Goal: Task Accomplishment & Management: Complete application form

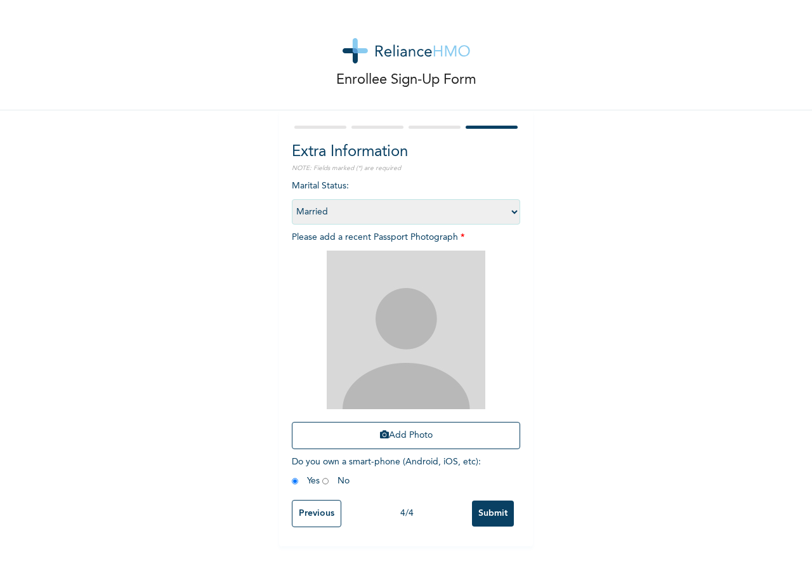
select select "2"
click at [341, 512] on div "4 / 4" at bounding box center [406, 513] width 131 height 13
click at [321, 512] on input "Previous" at bounding box center [316, 513] width 49 height 27
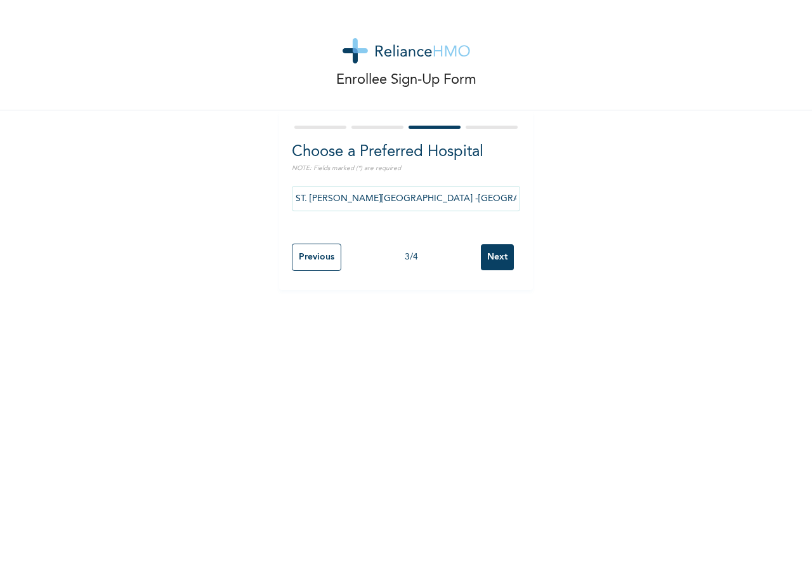
click at [325, 192] on input "ST. [PERSON_NAME][GEOGRAPHIC_DATA] -[GEOGRAPHIC_DATA]" at bounding box center [406, 198] width 228 height 25
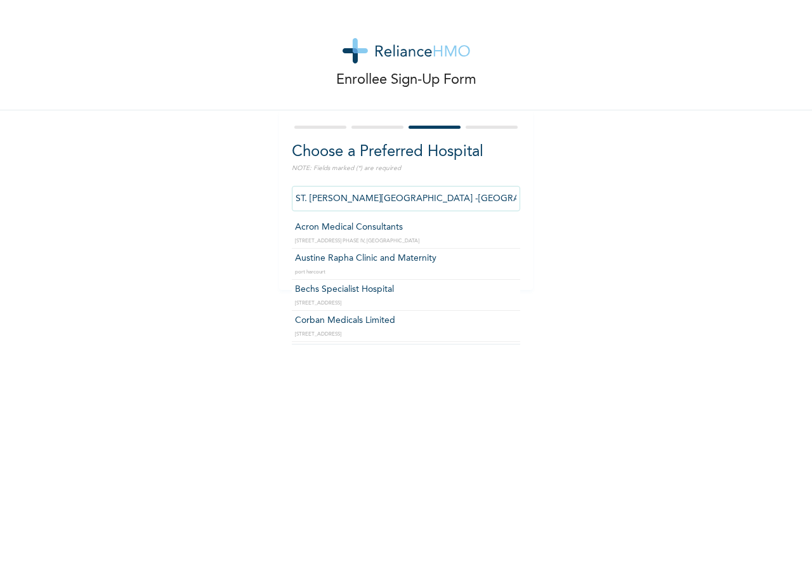
drag, startPoint x: 426, startPoint y: 198, endPoint x: 301, endPoint y: 197, distance: 124.9
click at [301, 197] on input "ST. [PERSON_NAME][GEOGRAPHIC_DATA] -[GEOGRAPHIC_DATA]" at bounding box center [406, 198] width 228 height 25
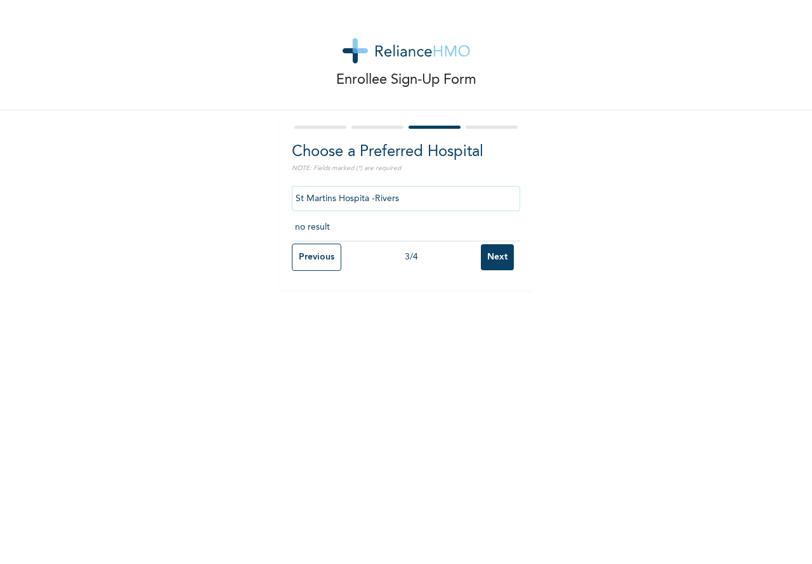
type input "[GEOGRAPHIC_DATA] -[GEOGRAPHIC_DATA]"
click at [415, 205] on input "[GEOGRAPHIC_DATA] -[GEOGRAPHIC_DATA]" at bounding box center [406, 198] width 228 height 25
drag, startPoint x: 415, startPoint y: 202, endPoint x: 287, endPoint y: 200, distance: 128.1
click at [292, 200] on input "[GEOGRAPHIC_DATA] -[GEOGRAPHIC_DATA]" at bounding box center [406, 198] width 228 height 25
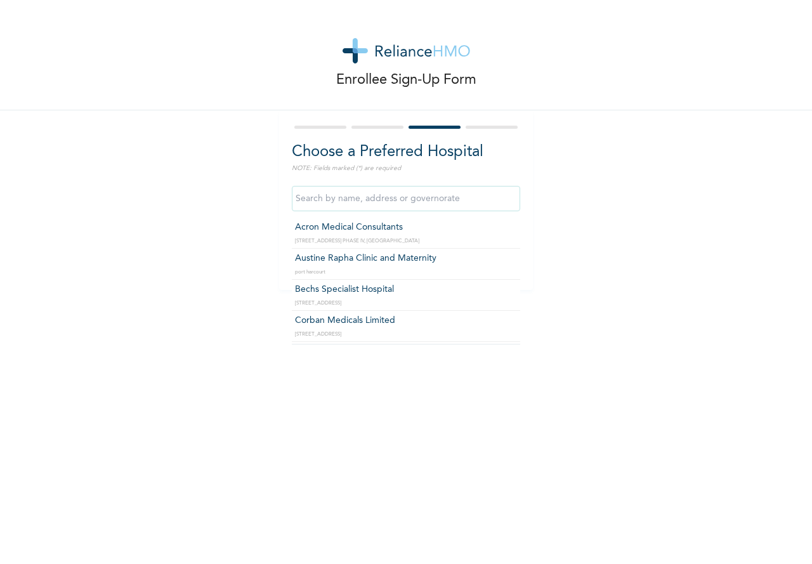
click at [330, 204] on input "text" at bounding box center [406, 198] width 228 height 25
type input "ST. [PERSON_NAME][GEOGRAPHIC_DATA] -[GEOGRAPHIC_DATA]"
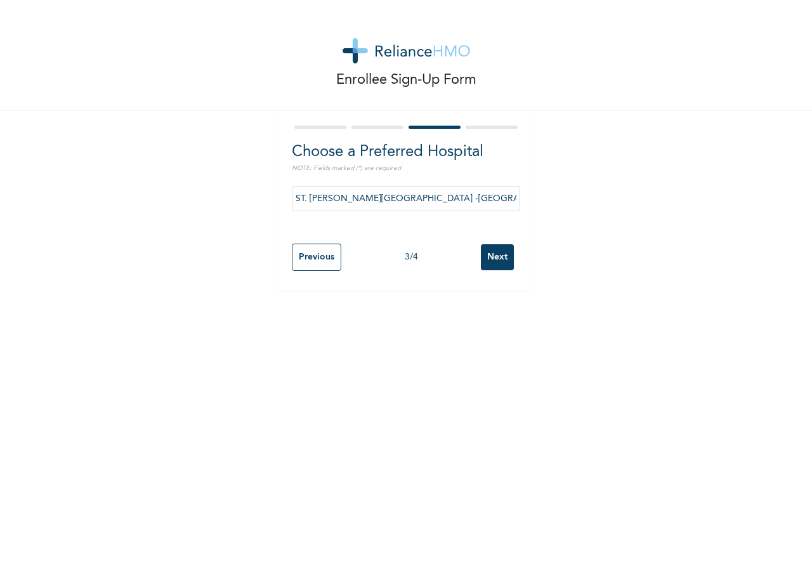
click at [493, 256] on input "Next" at bounding box center [497, 257] width 33 height 26
select select "2"
